Goal: Find specific page/section: Find specific page/section

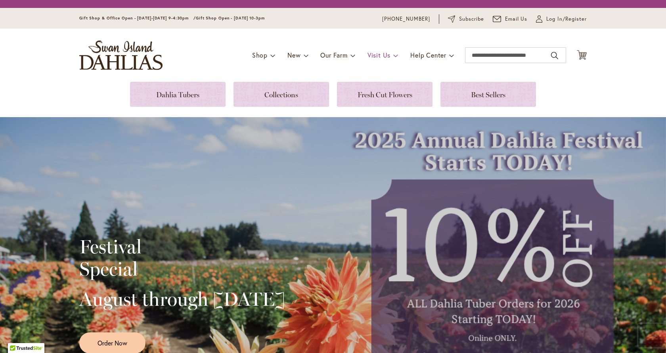
click at [386, 54] on span "Visit Us" at bounding box center [379, 55] width 23 height 8
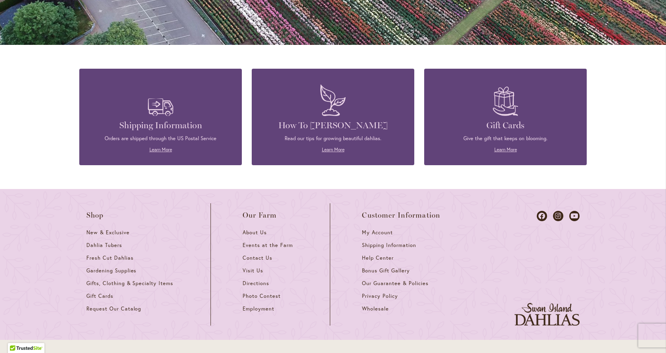
scroll to position [710, 0]
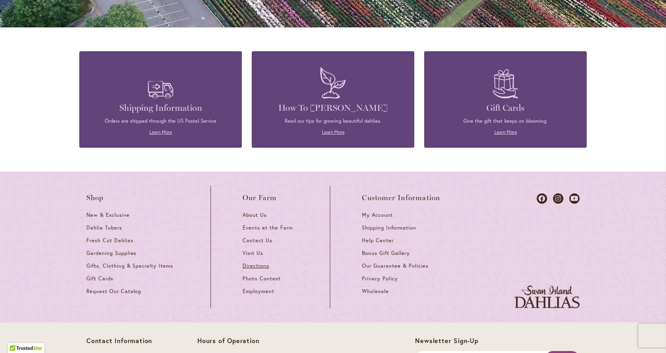
click at [247, 262] on span "Directions" at bounding box center [256, 265] width 27 height 7
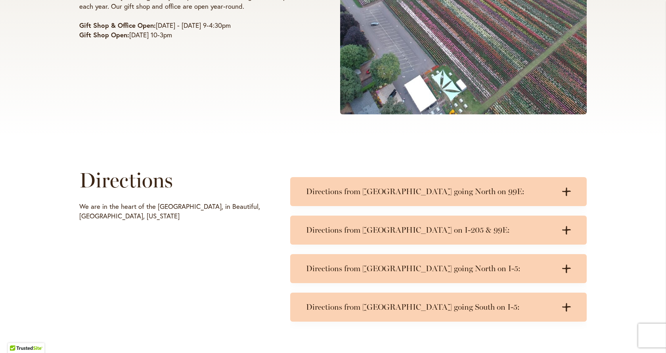
scroll to position [278, 0]
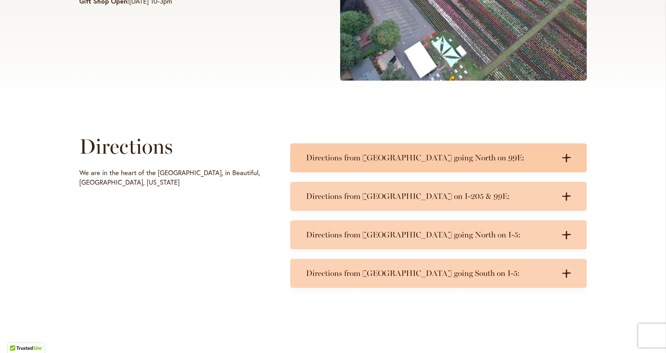
click at [562, 156] on icon ".cls-1 { fill: #3c2616; stroke-width: 0px; }" at bounding box center [566, 157] width 9 height 9
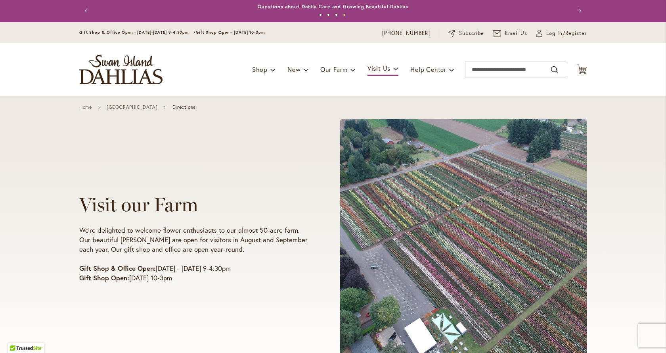
scroll to position [0, 0]
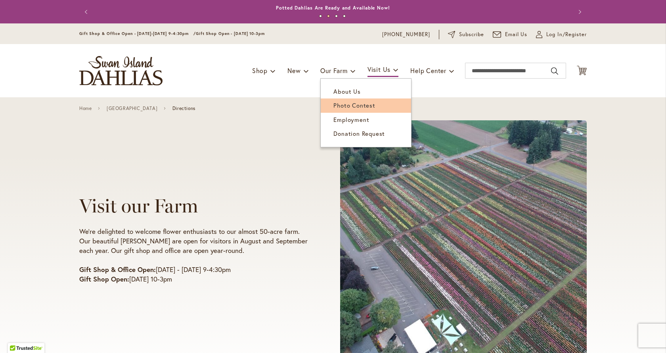
click at [348, 108] on span "Photo Contest" at bounding box center [355, 105] width 42 height 8
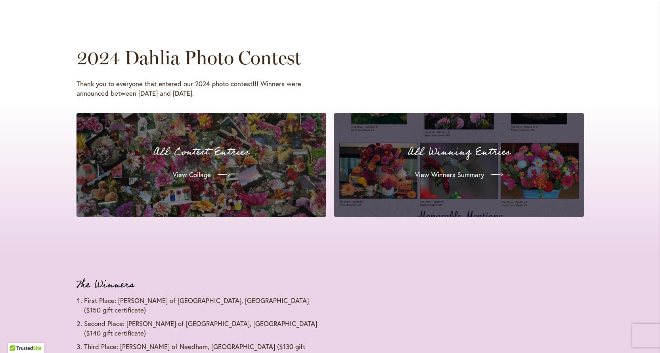
scroll to position [769, 0]
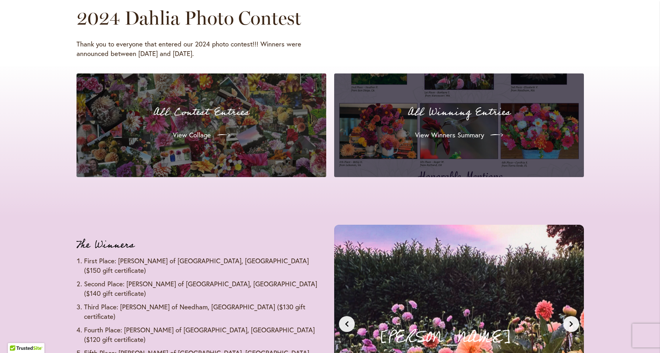
click at [506, 117] on p "All Winning Entries" at bounding box center [459, 112] width 231 height 17
